Goal: Task Accomplishment & Management: Complete application form

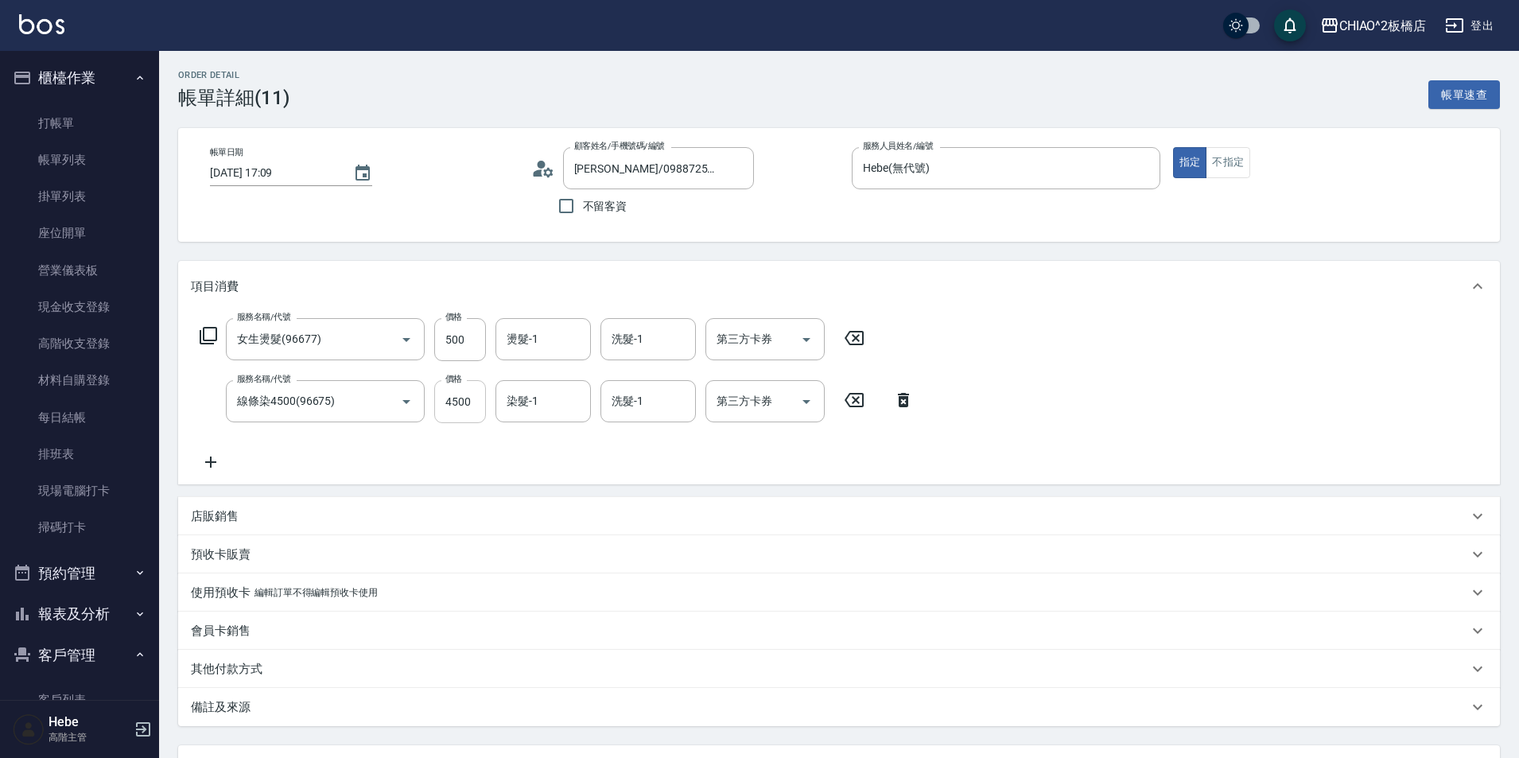
click at [472, 406] on input "4500" at bounding box center [460, 401] width 52 height 43
type input "4000"
click at [858, 334] on icon at bounding box center [854, 337] width 40 height 19
click at [581, 340] on icon at bounding box center [583, 337] width 40 height 19
click at [582, 340] on icon at bounding box center [582, 338] width 19 height 14
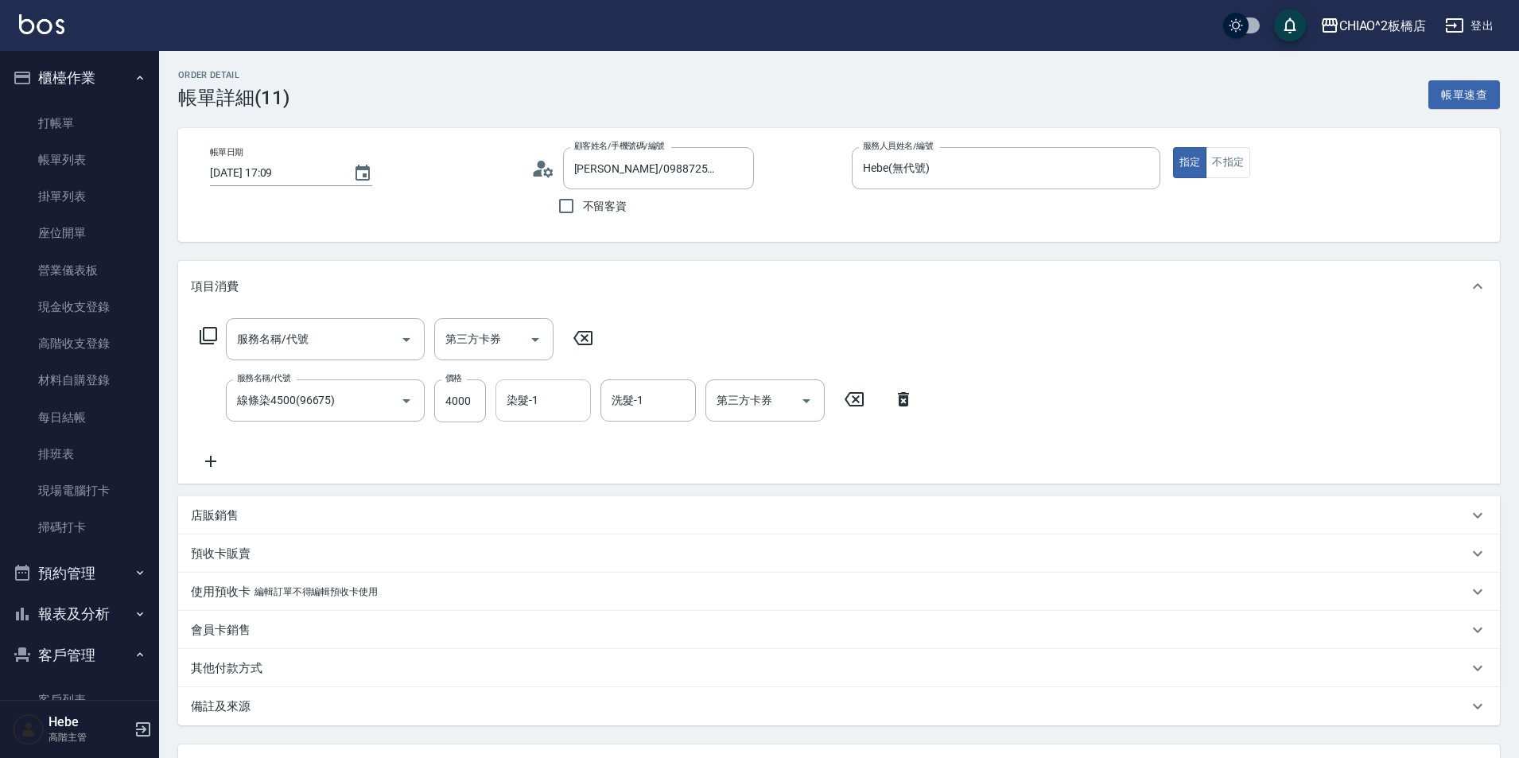
click at [546, 411] on input "染髮-1" at bounding box center [543, 401] width 81 height 28
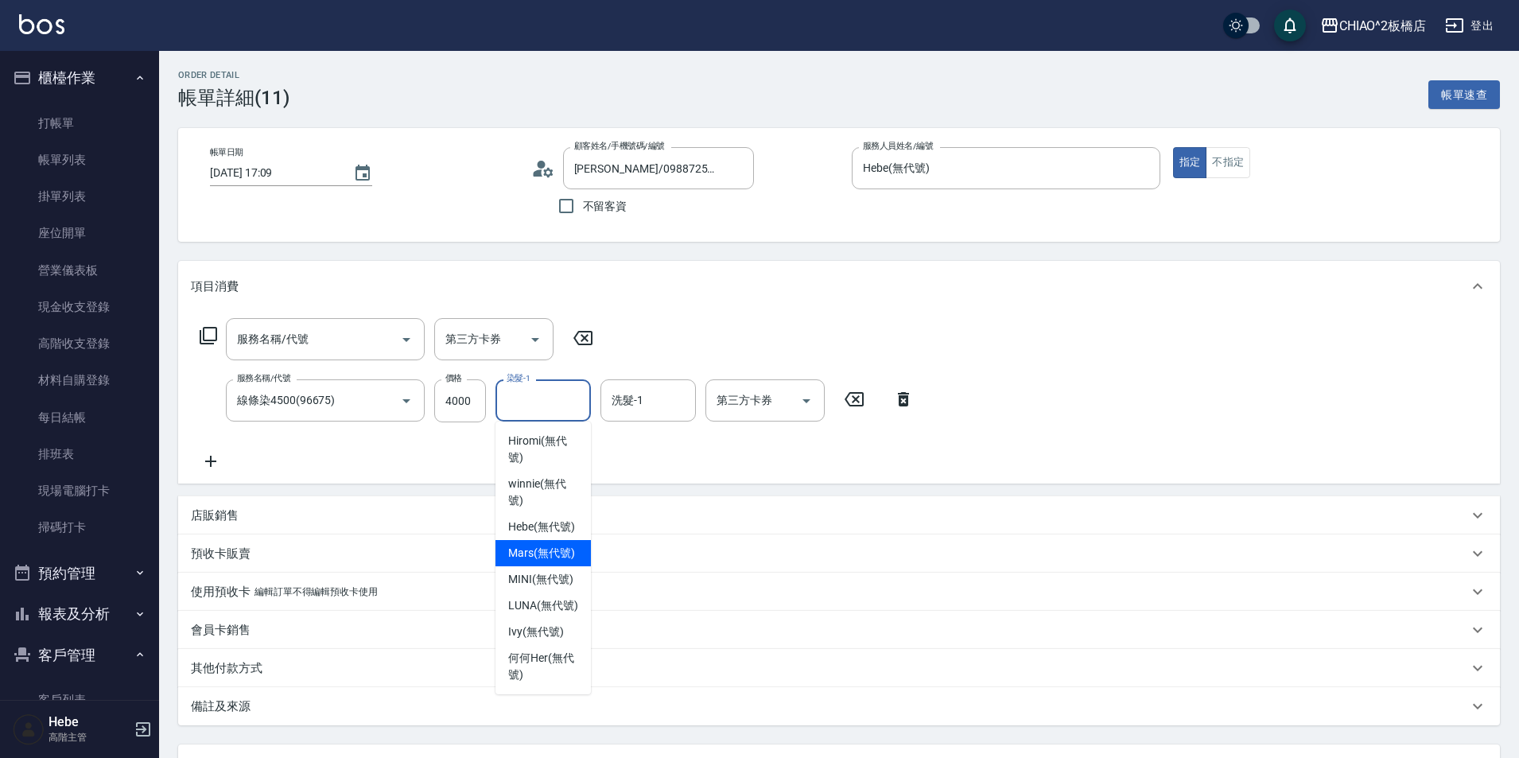
click at [551, 553] on span "Mars (無代號)" at bounding box center [541, 553] width 67 height 17
type input "Mars(無代號)"
click at [656, 393] on input "洗髮-1" at bounding box center [648, 401] width 81 height 28
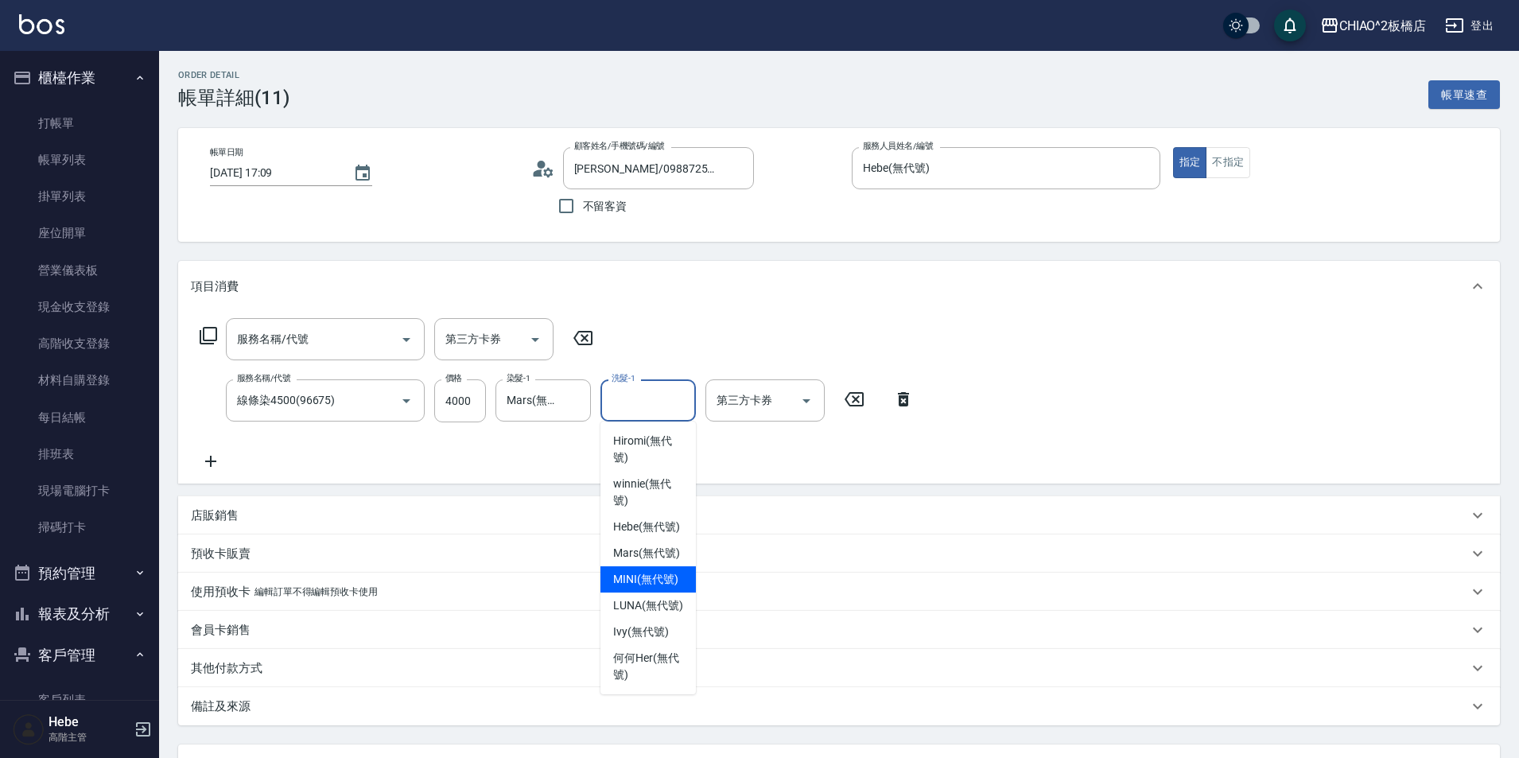
click at [651, 577] on span "MINI (無代號)" at bounding box center [645, 579] width 65 height 17
type input "MINI(無代號)"
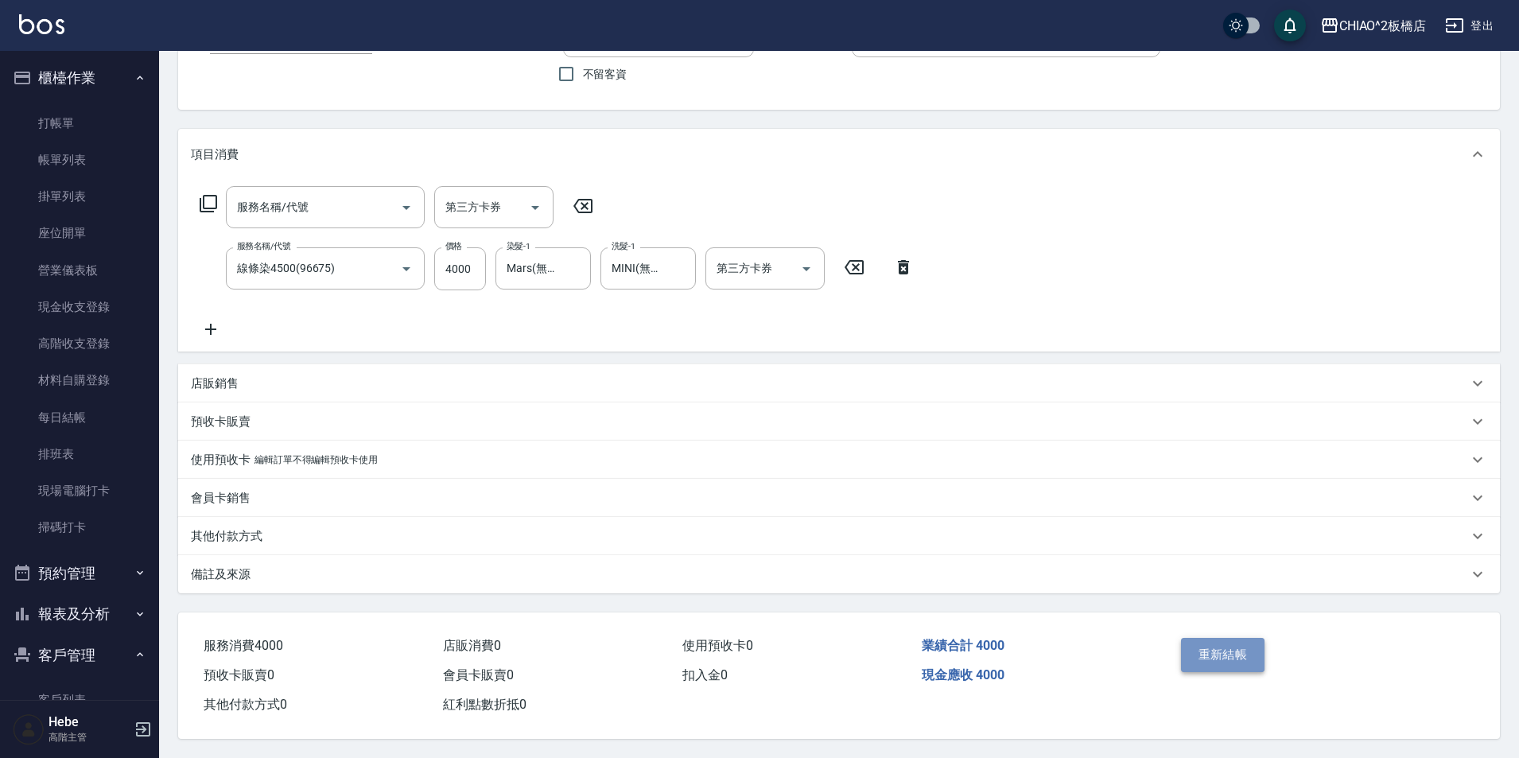
click at [1224, 641] on button "重新結帳" at bounding box center [1223, 654] width 84 height 33
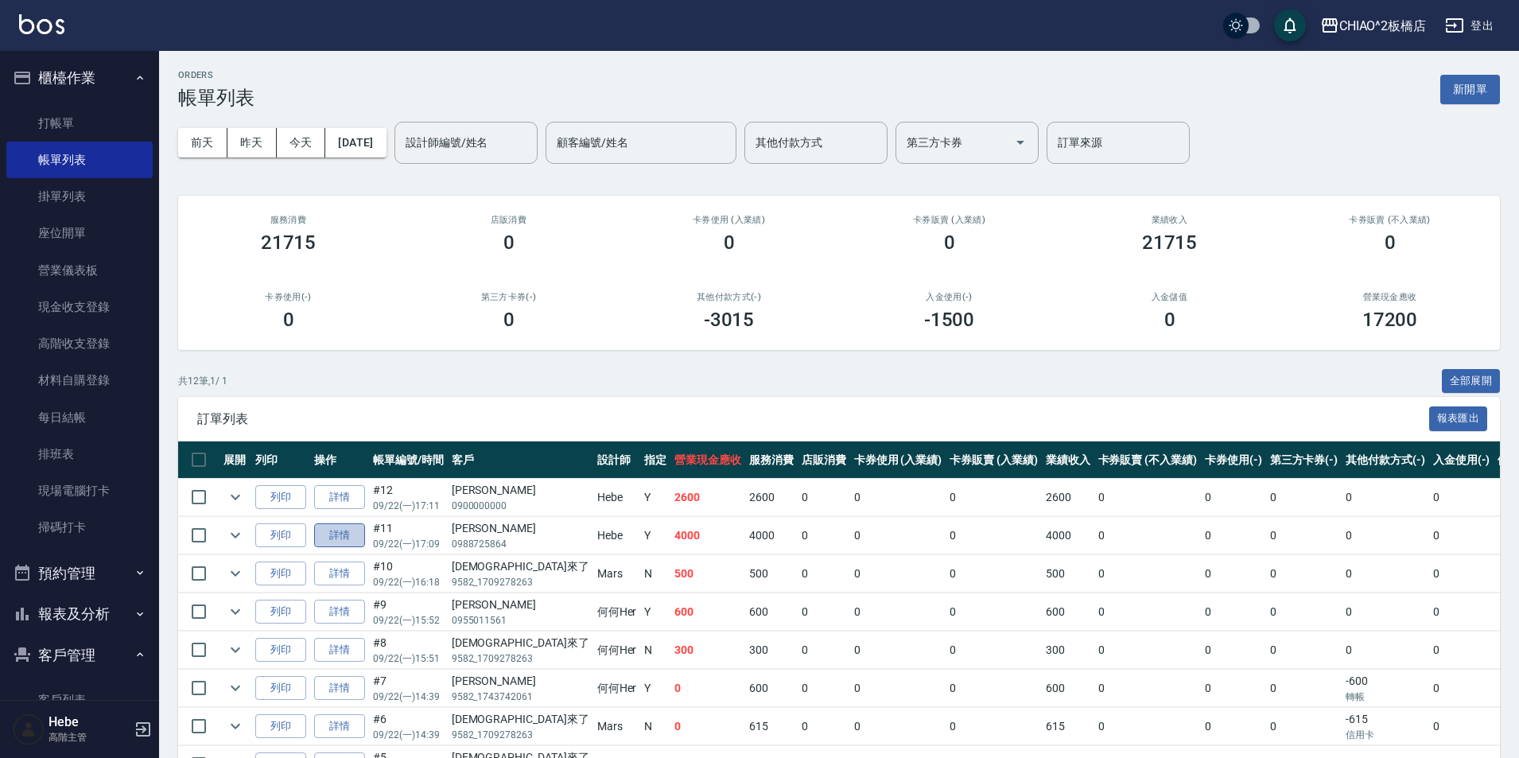
click at [356, 538] on link "詳情" at bounding box center [339, 535] width 51 height 25
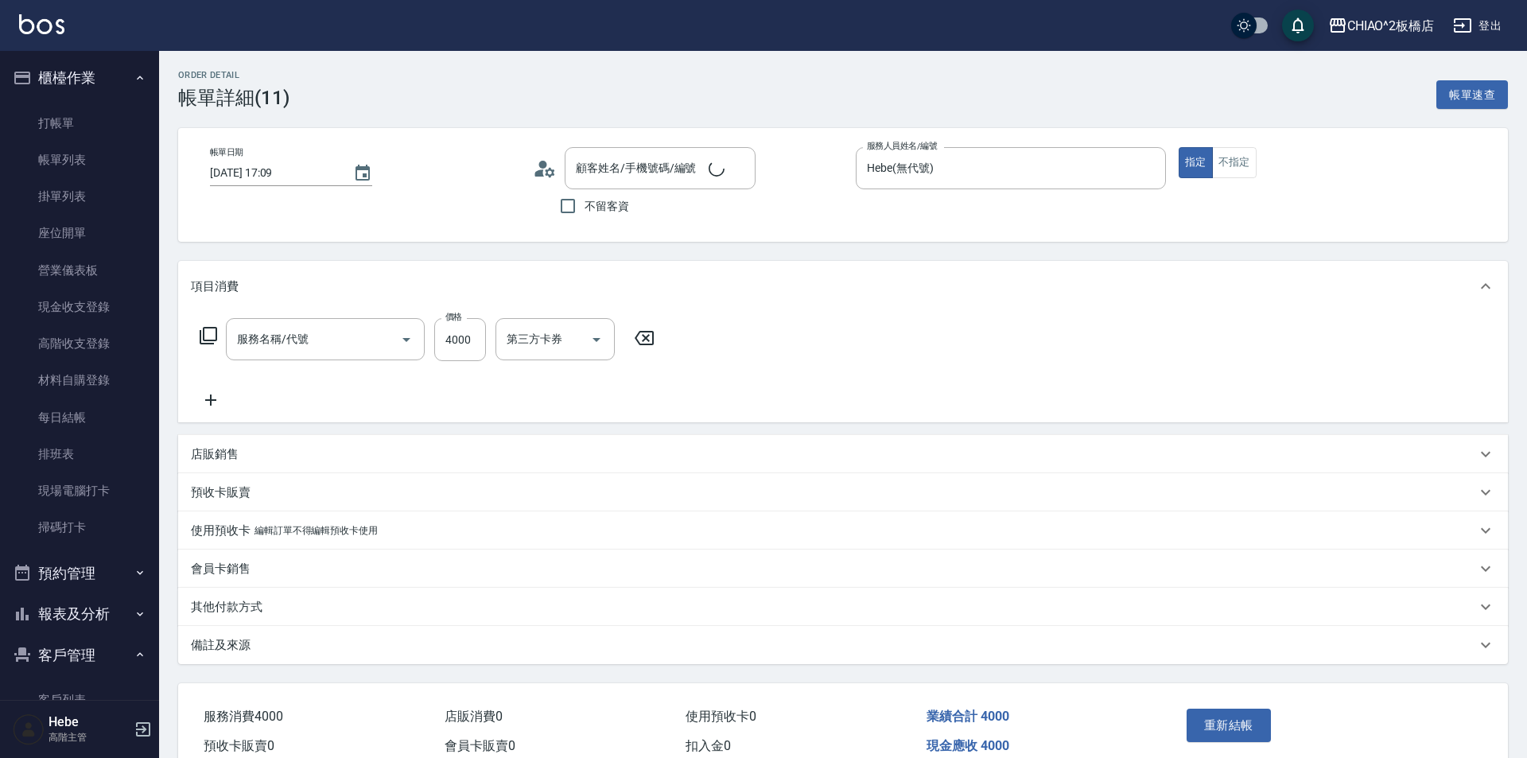
type input "[DATE] 17:09"
type input "Hebe(無代號)"
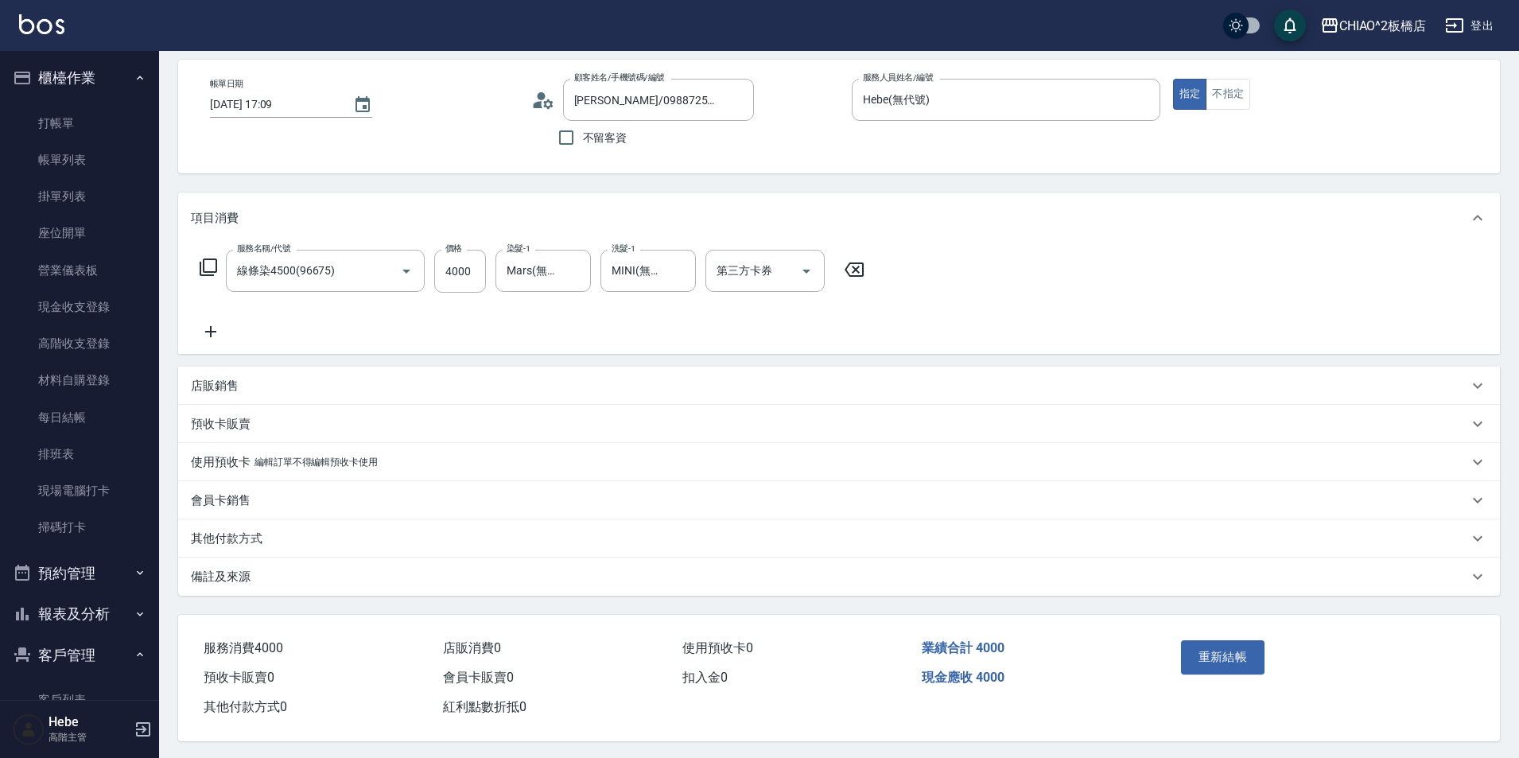
type input "[PERSON_NAME]/0988725864/"
type input "線條染4500(96675)"
click at [236, 568] on p "備註及來源" at bounding box center [221, 574] width 60 height 17
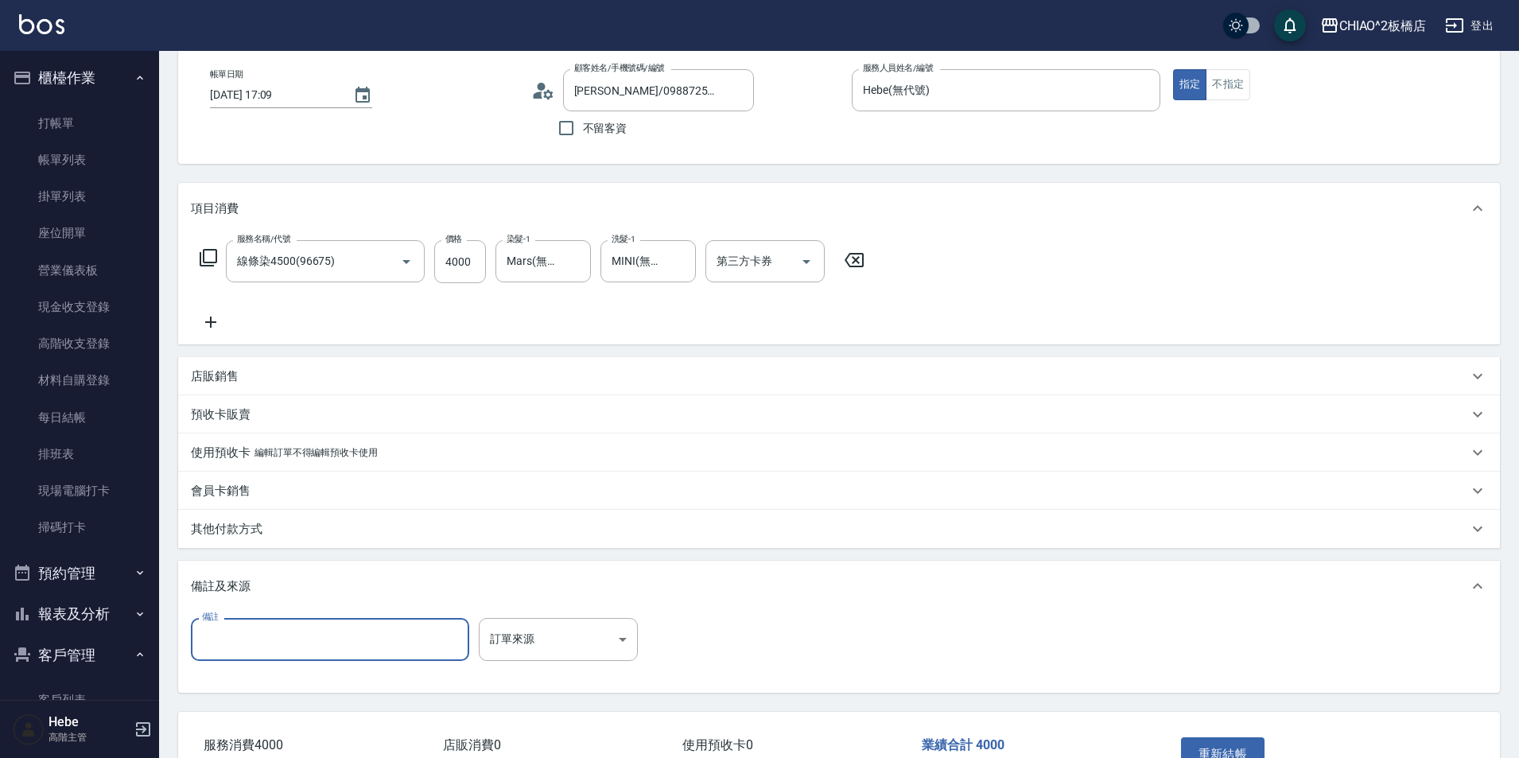
click at [239, 639] on input "備註" at bounding box center [330, 639] width 278 height 43
type input "v"
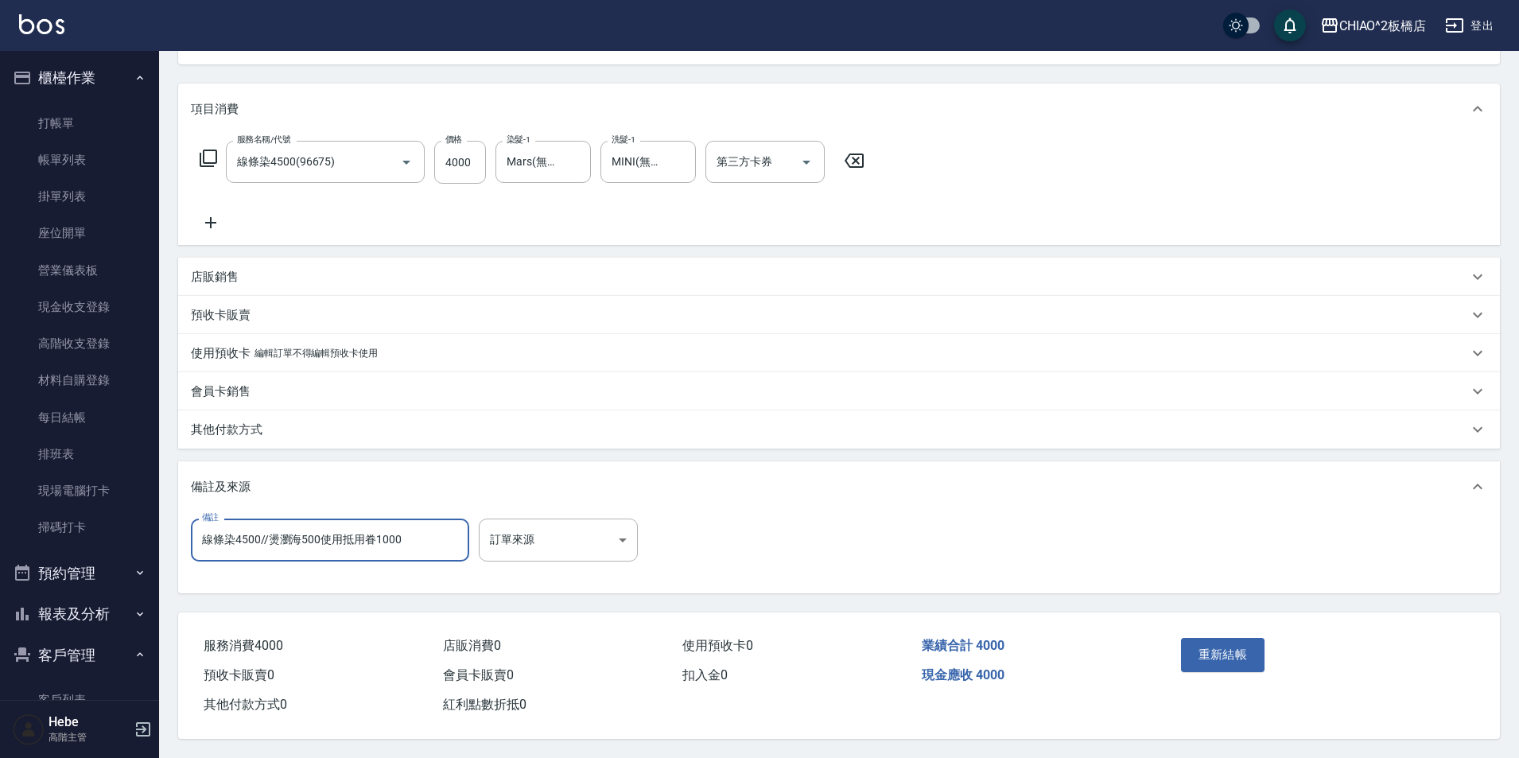
scroll to position [185, 0]
type input "線條染4500//燙瀏海500使用抵用眷1000"
click at [1227, 644] on button "重新結帳" at bounding box center [1223, 654] width 84 height 33
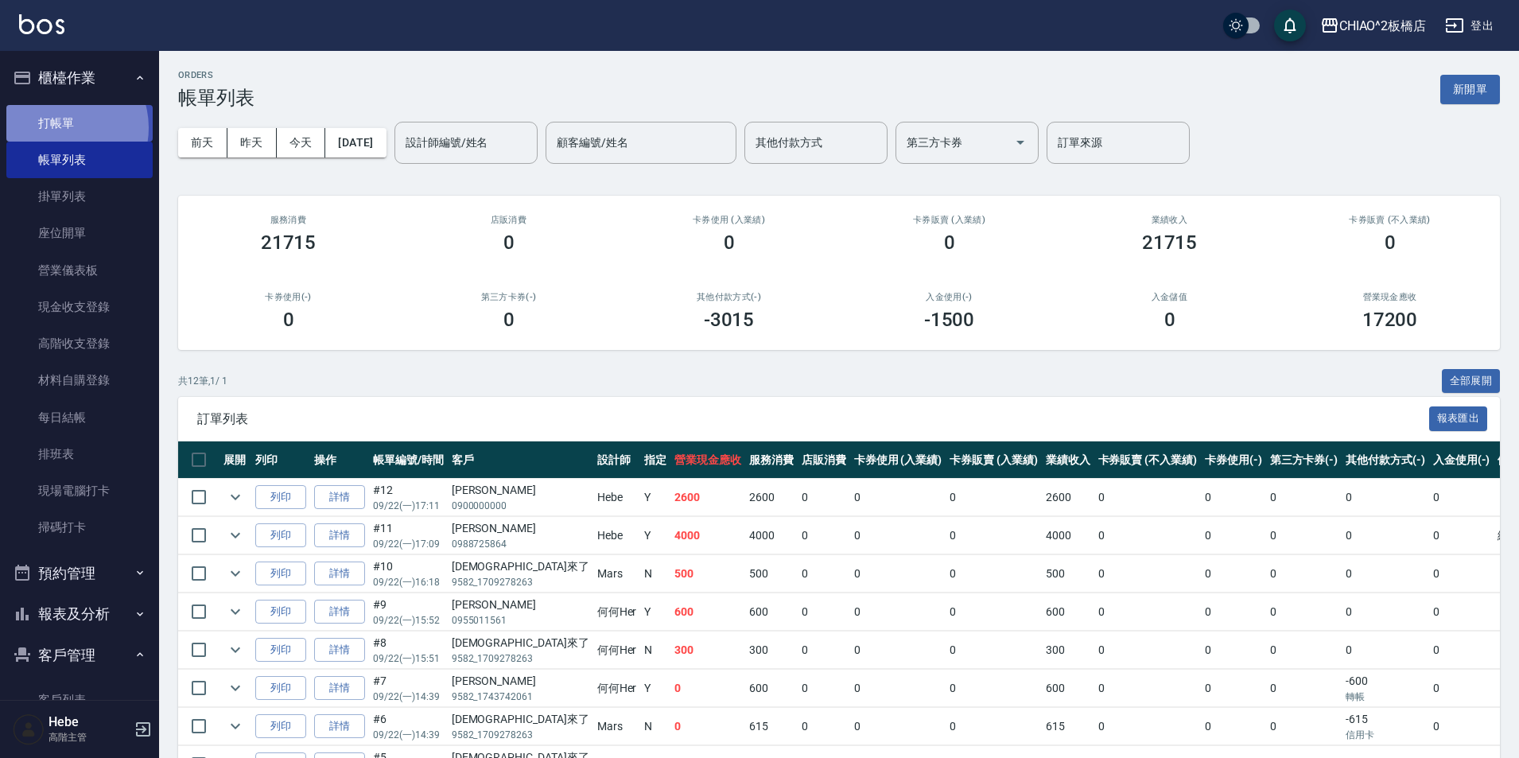
click at [63, 127] on link "打帳單" at bounding box center [79, 123] width 146 height 37
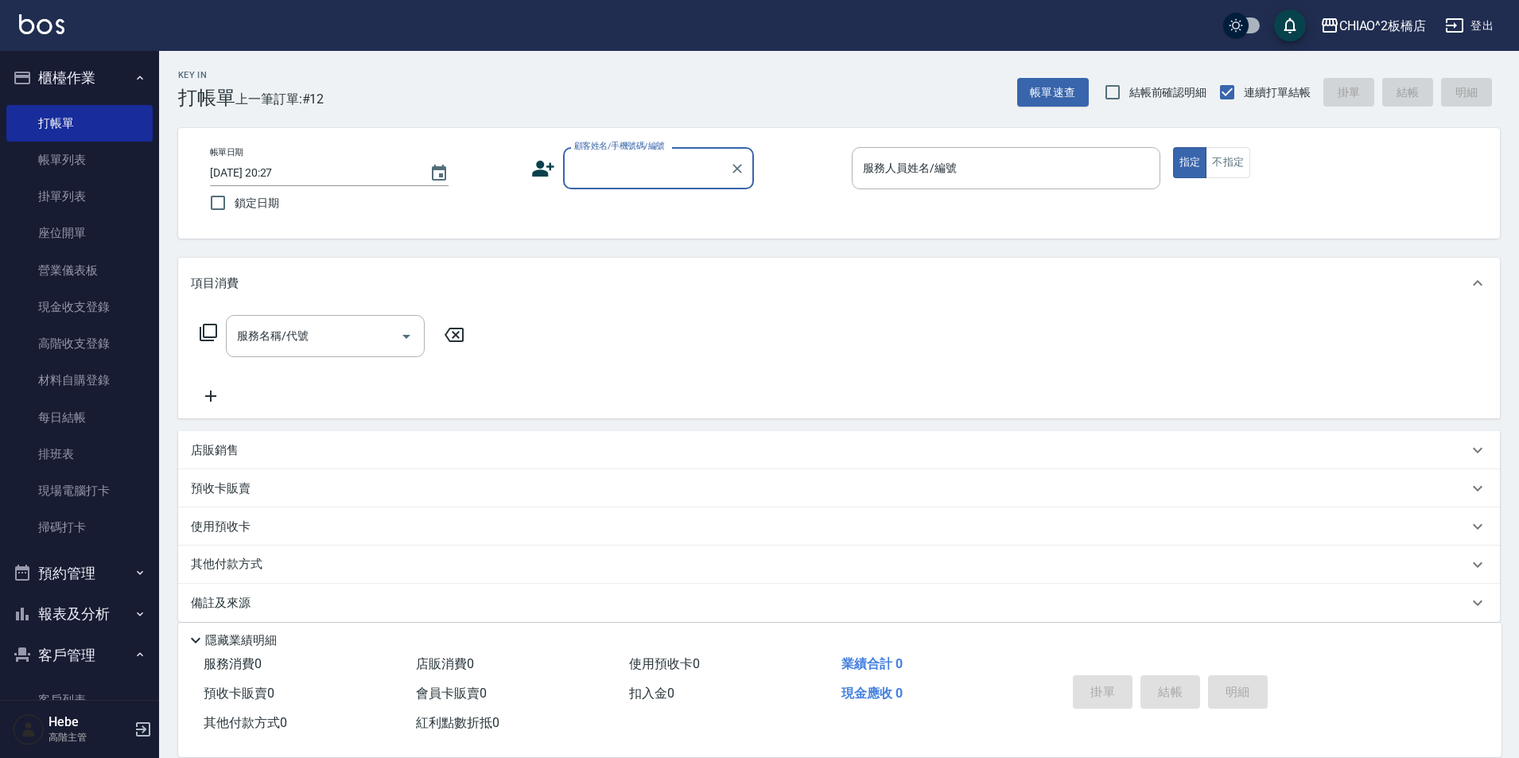
click at [589, 157] on input "顧客姓名/手機號碼/編號" at bounding box center [646, 168] width 153 height 28
type input "j"
click at [646, 227] on li "新增 "[PERSON_NAME]"" at bounding box center [658, 235] width 191 height 26
type input "[PERSON_NAME]"
click at [944, 150] on div "服務人員姓名/編號" at bounding box center [1006, 168] width 309 height 42
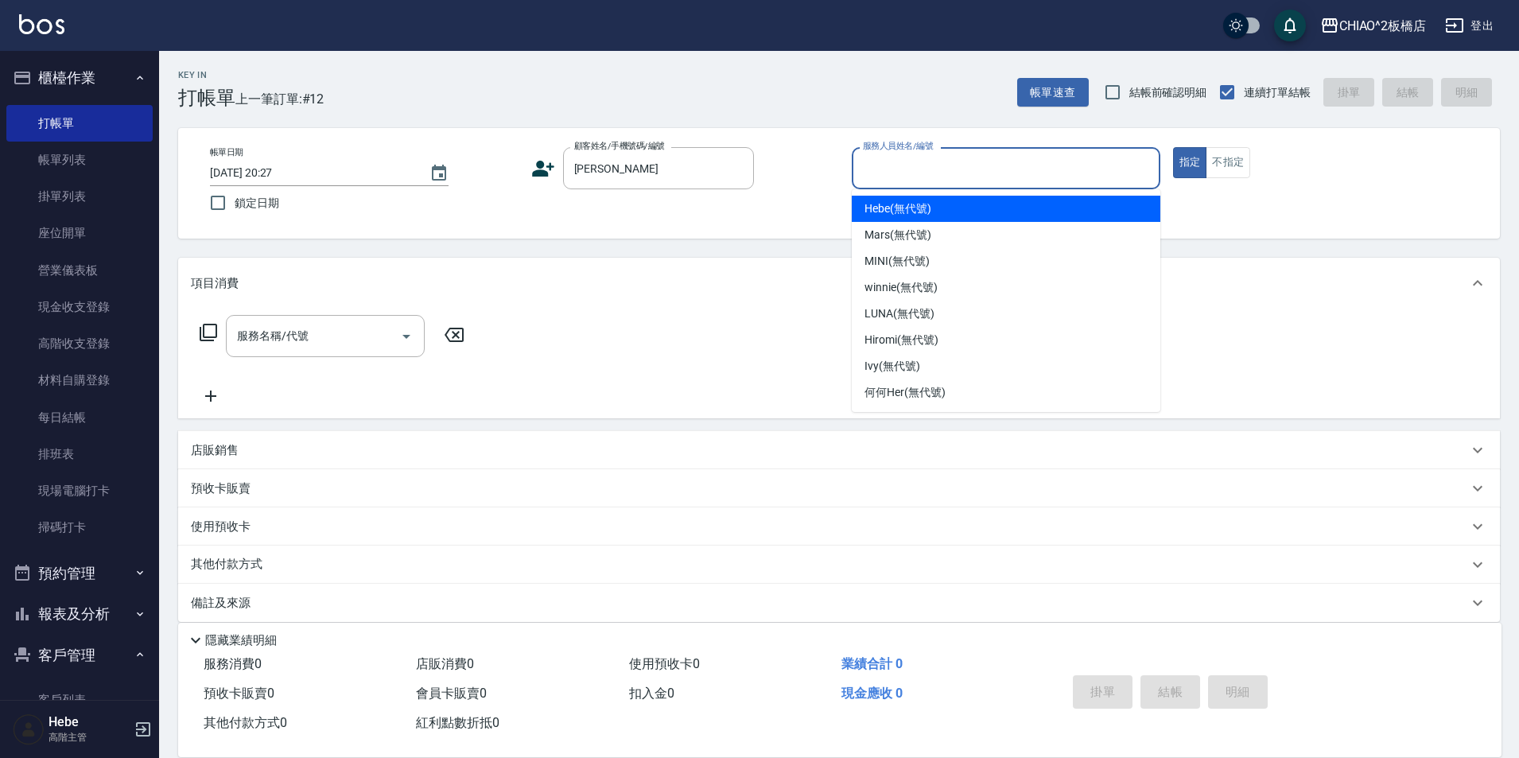
click at [915, 208] on span "Hebe (無代號)" at bounding box center [897, 208] width 67 height 17
type input "Hebe(無代號)"
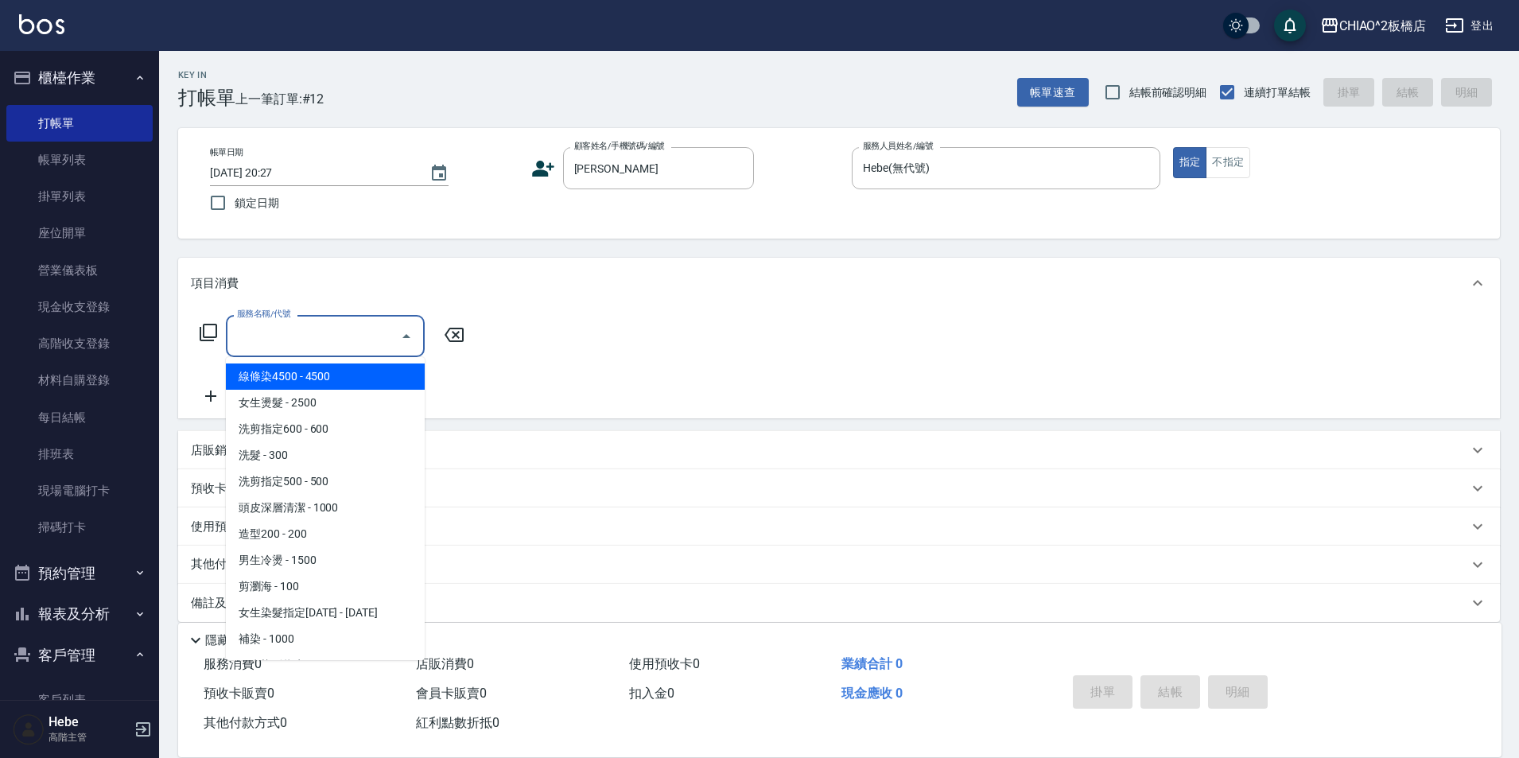
click at [267, 340] on input "服務名稱/代號" at bounding box center [313, 336] width 161 height 28
click at [557, 234] on div "帳單日期 [DATE] 20:27 鎖定日期 顧客姓名/手機號碼/編號 [PERSON_NAME] 顧客姓名/手機號碼/編號 服務人員姓名/編號 [PERSO…" at bounding box center [839, 183] width 1322 height 111
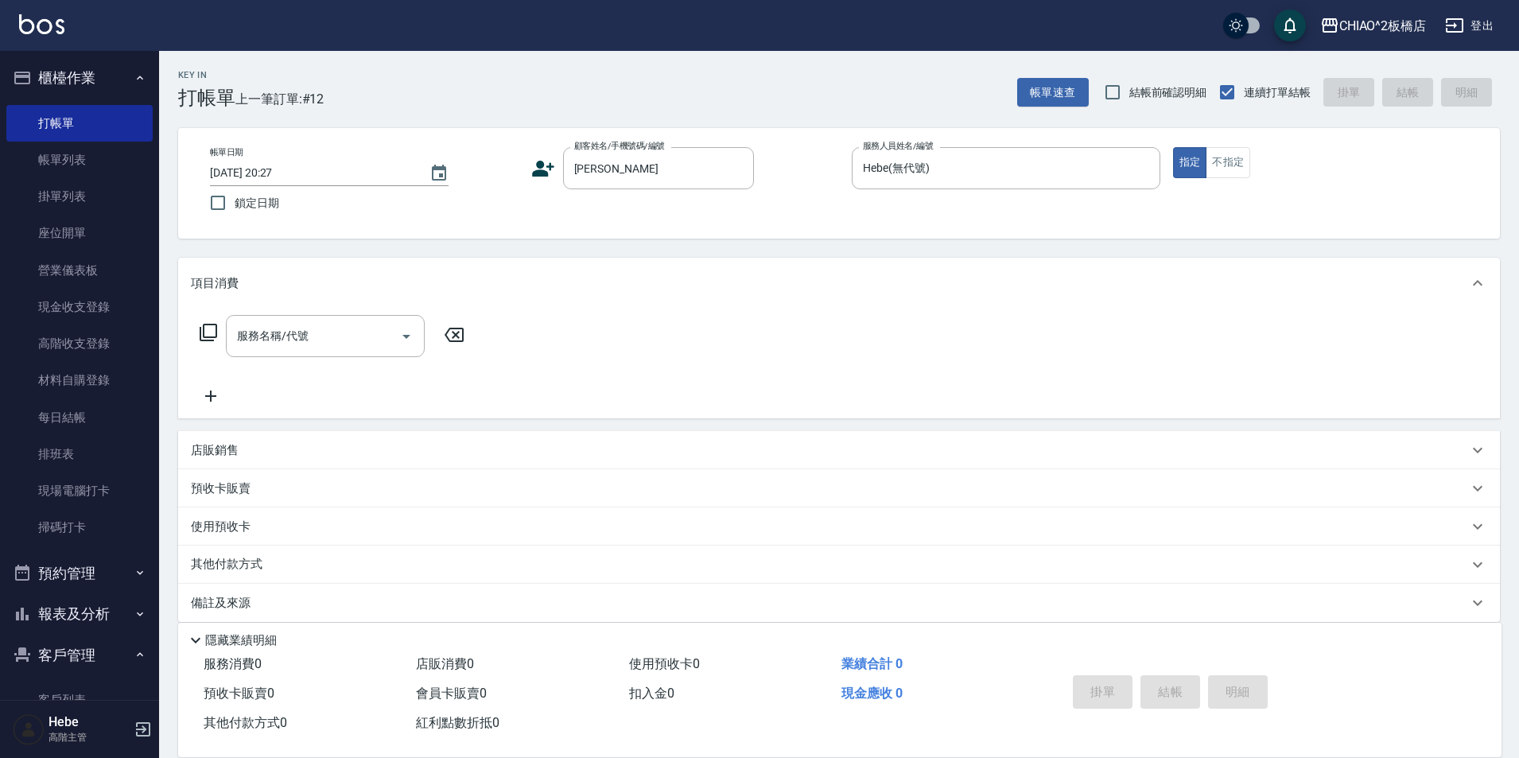
click at [541, 169] on icon at bounding box center [543, 169] width 22 height 16
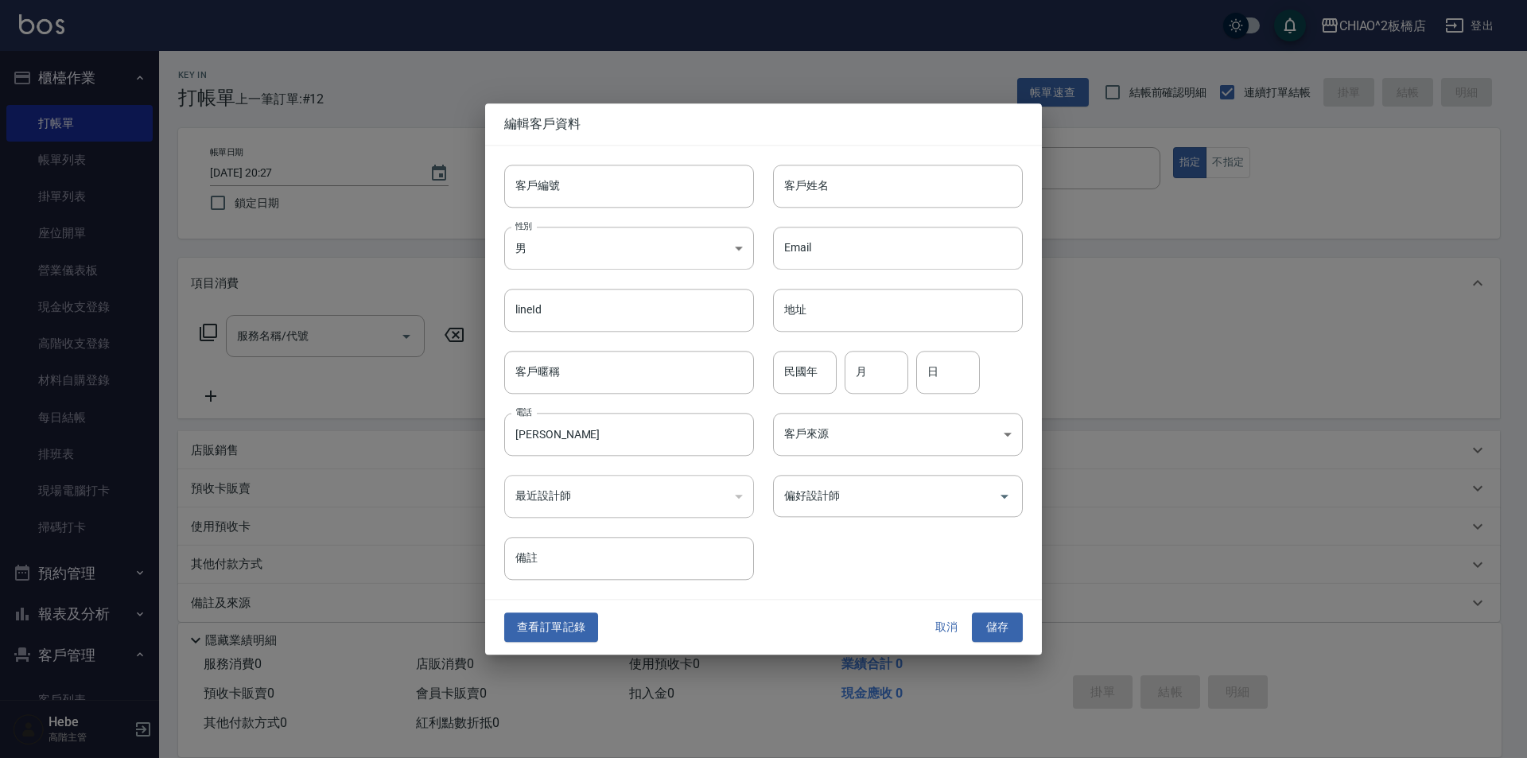
type input "[PERSON_NAME]"
click at [561, 622] on button "查看訂單記錄" at bounding box center [551, 627] width 94 height 29
